Goal: Task Accomplishment & Management: Complete application form

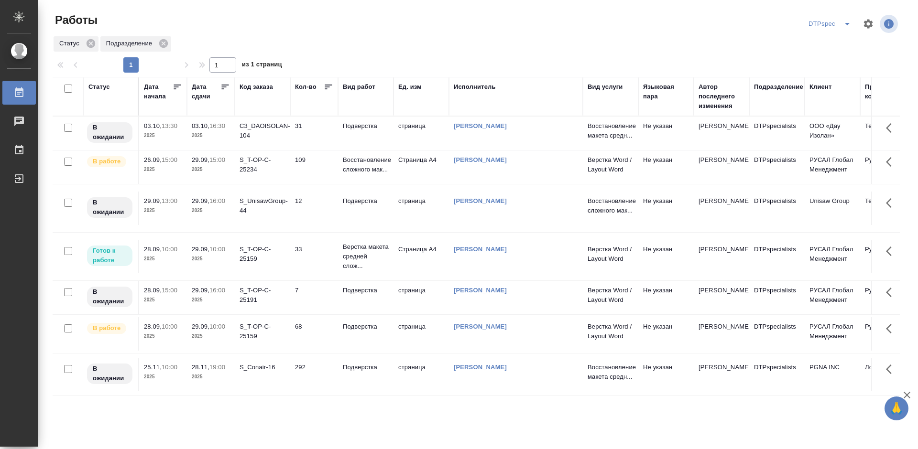
click at [225, 88] on icon at bounding box center [225, 87] width 10 height 10
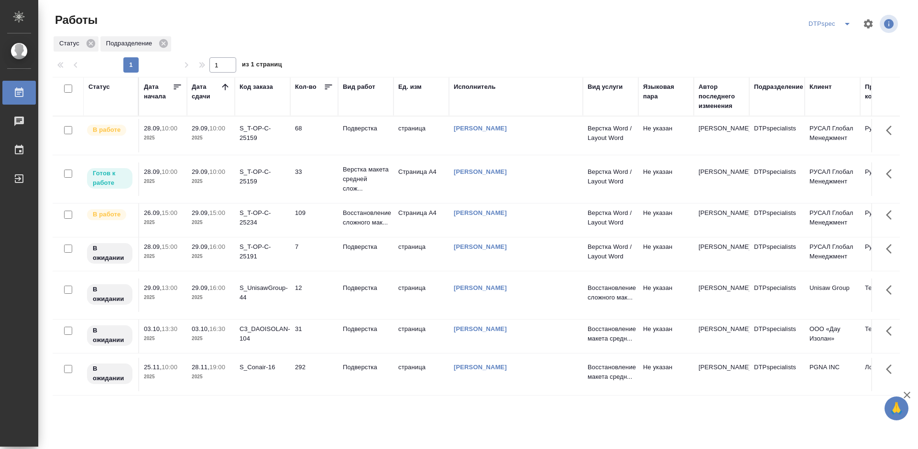
click at [257, 184] on div "S_T-OP-C-25159" at bounding box center [263, 176] width 46 height 19
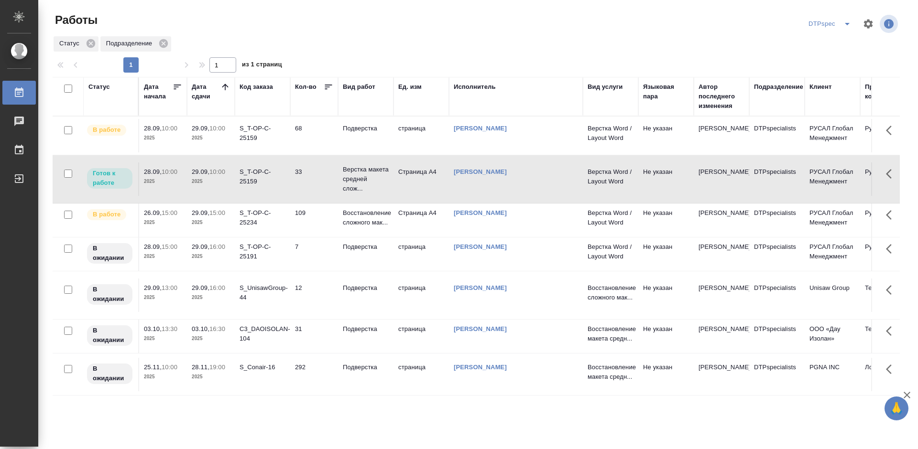
click at [257, 184] on div "S_T-OP-C-25159" at bounding box center [263, 176] width 46 height 19
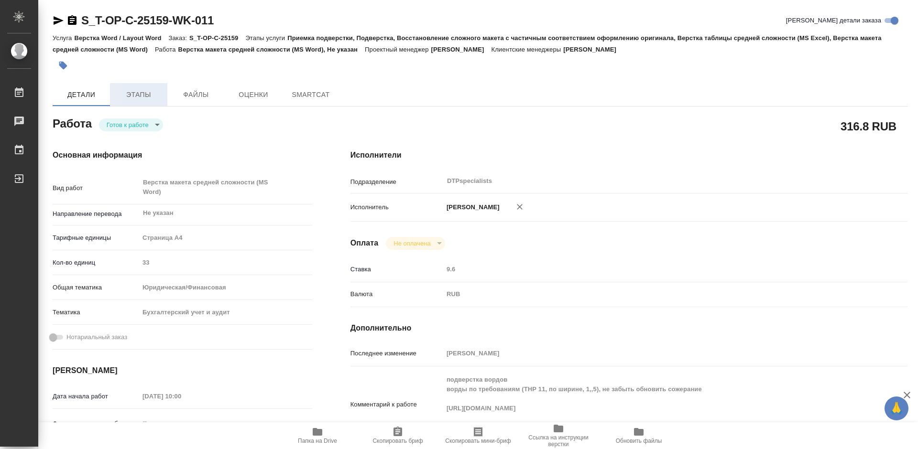
type textarea "x"
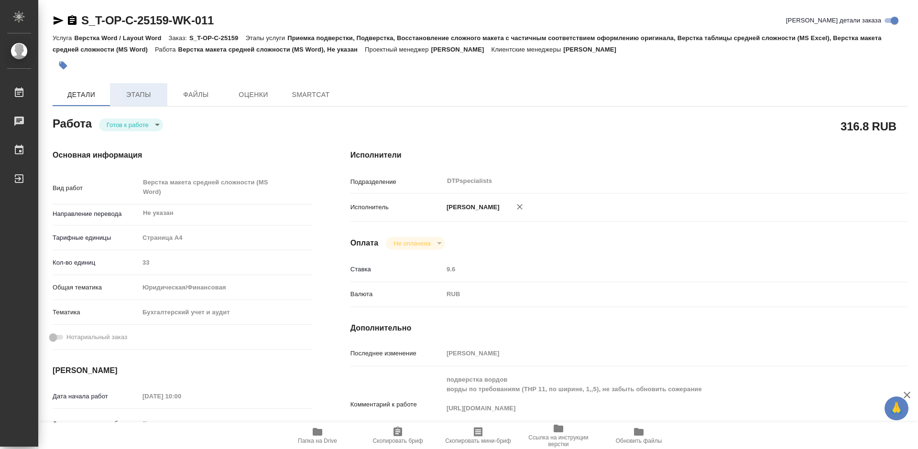
type textarea "x"
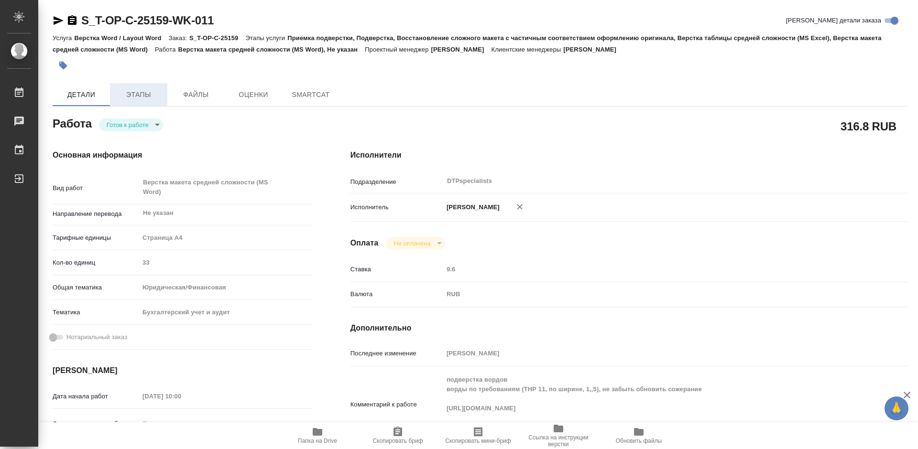
type textarea "x"
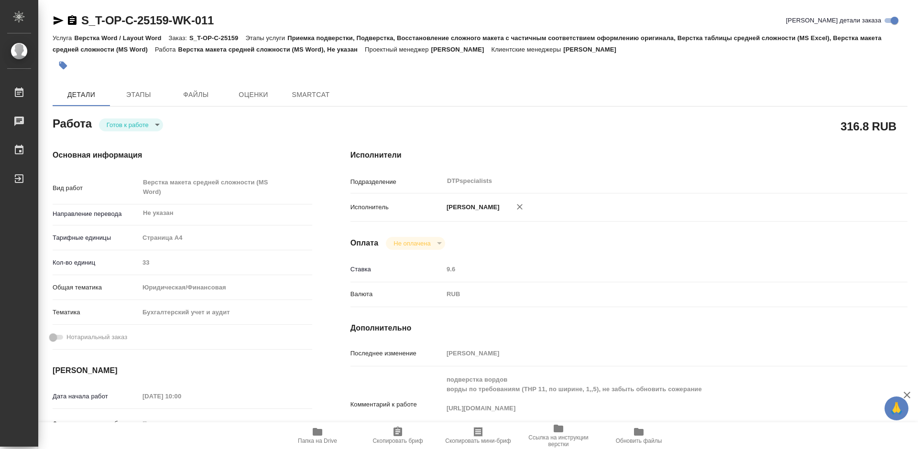
click at [129, 125] on body "🙏 .cls-1 fill:#fff; AWATERA Работы Чаты График Выйти S_T-OP-C-25159-WK-011 Крат…" at bounding box center [459, 224] width 918 height 449
type textarea "x"
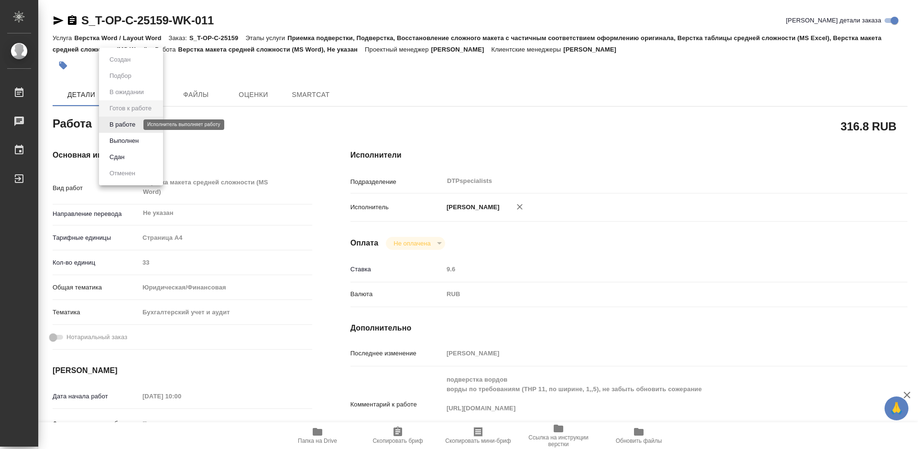
type textarea "x"
click at [129, 125] on button "В работе" at bounding box center [123, 125] width 32 height 11
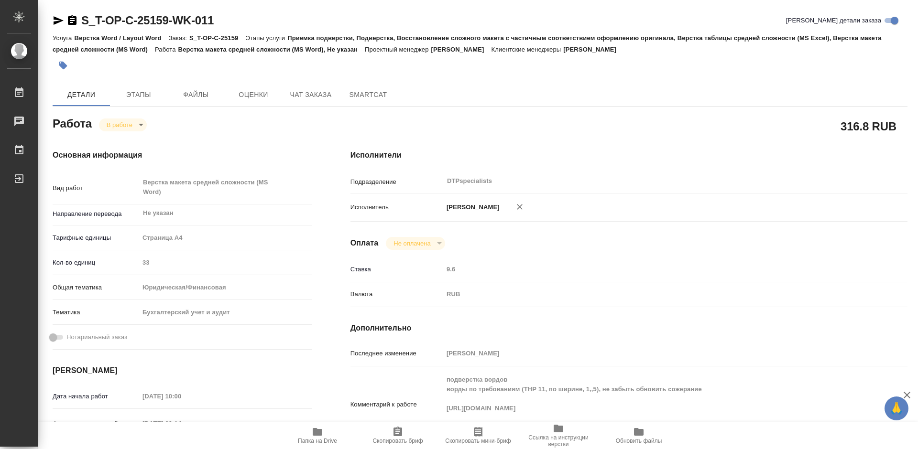
type textarea "x"
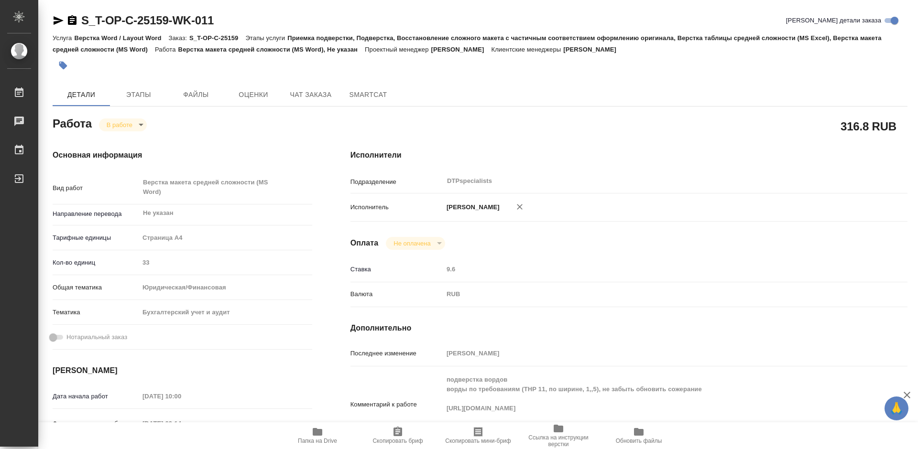
type textarea "x"
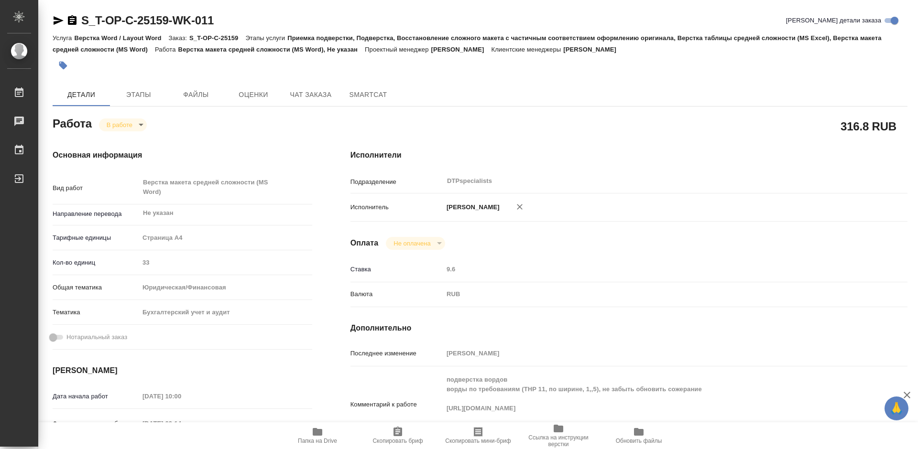
type textarea "x"
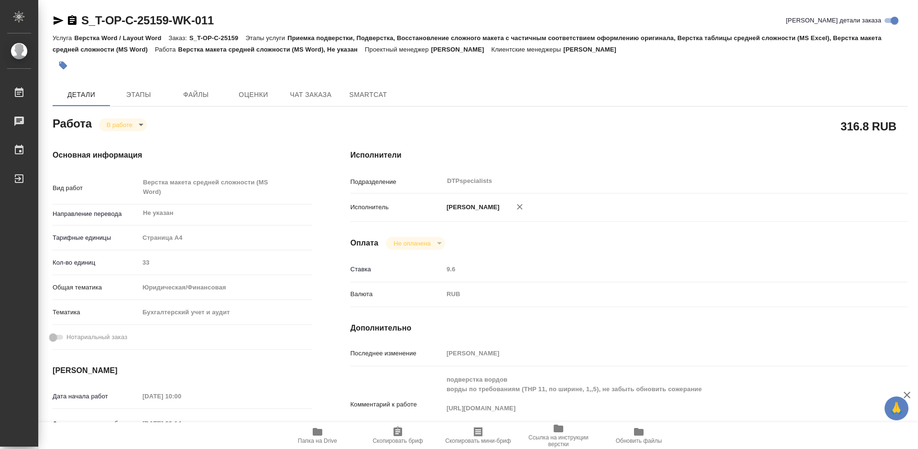
type textarea "x"
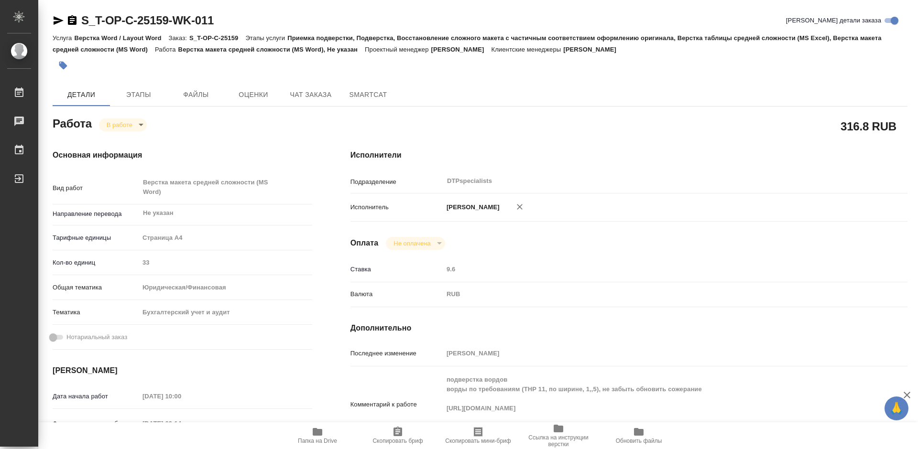
type textarea "x"
